Goal: Find specific fact: Find specific fact

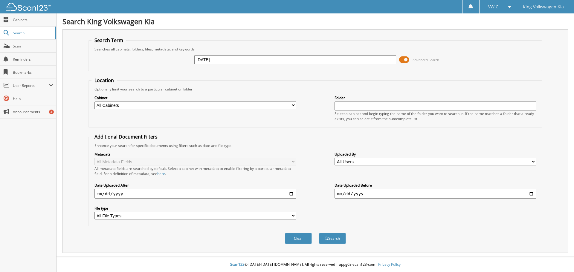
type input "[DATE]"
click at [319, 233] on button "Search" at bounding box center [332, 238] width 27 height 11
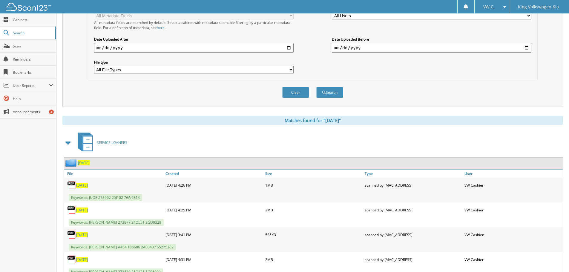
scroll to position [149, 0]
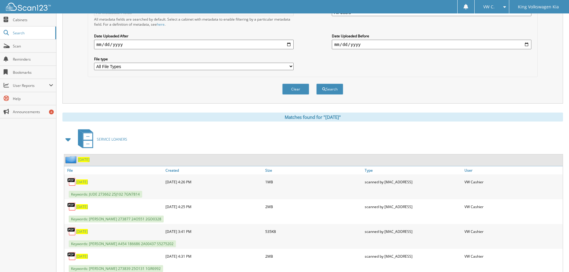
click at [88, 183] on span "[DATE]" at bounding box center [82, 182] width 12 height 5
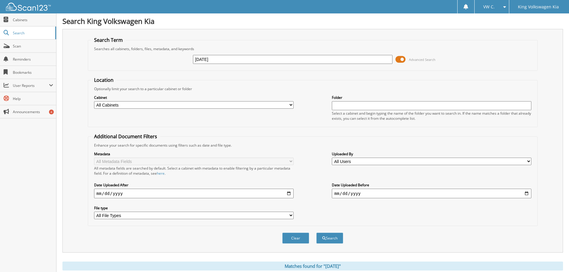
scroll to position [0, 0]
drag, startPoint x: 216, startPoint y: 59, endPoint x: 193, endPoint y: 59, distance: 23.0
click at [193, 59] on div "[DATE] Advanced Search" at bounding box center [312, 60] width 443 height 16
